Goal: Task Accomplishment & Management: Use online tool/utility

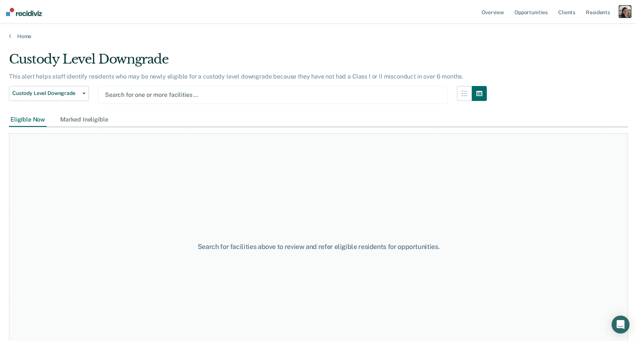
click at [620, 9] on div "button" at bounding box center [625, 12] width 12 height 12
click at [588, 29] on link "Profile" at bounding box center [595, 30] width 60 height 6
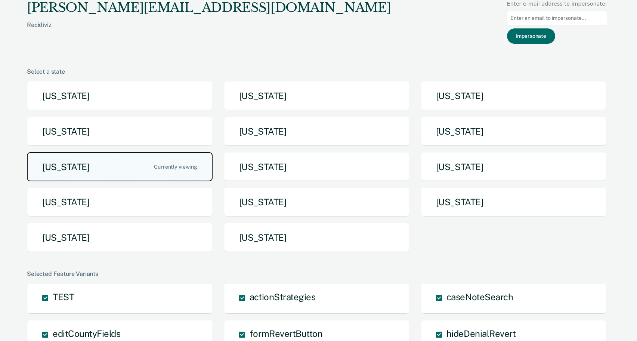
click at [157, 173] on button "[US_STATE]" at bounding box center [120, 167] width 186 height 30
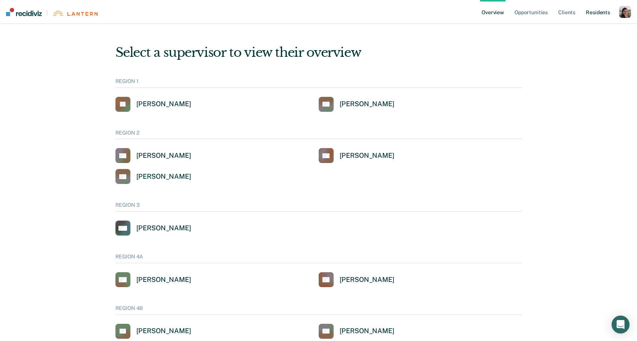
click at [588, 13] on link "Resident s" at bounding box center [597, 12] width 27 height 24
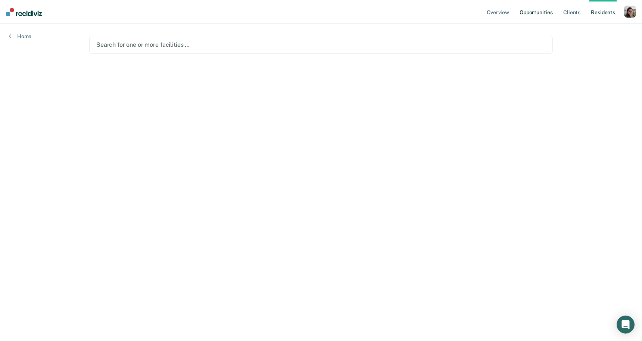
click at [540, 16] on link "Opportunities" at bounding box center [536, 12] width 36 height 24
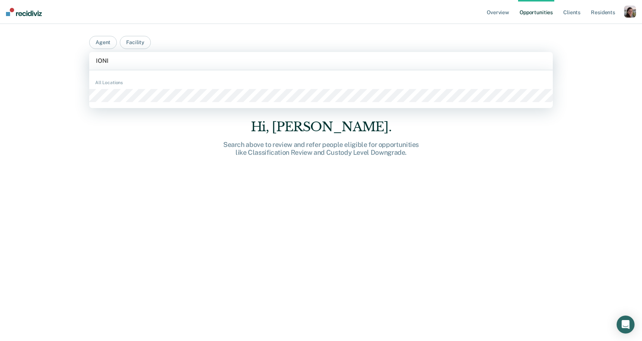
type input "IONIA"
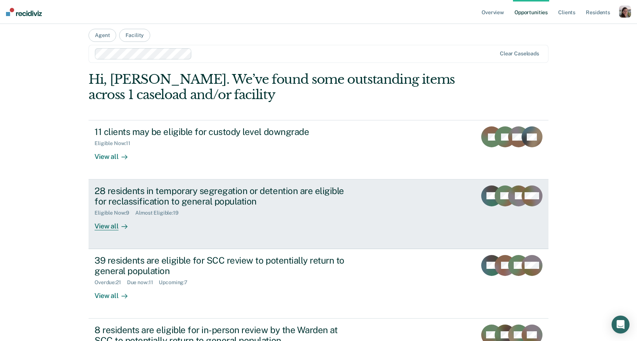
scroll to position [7, 0]
click at [115, 226] on div "View all" at bounding box center [116, 223] width 42 height 15
